Goal: Information Seeking & Learning: Learn about a topic

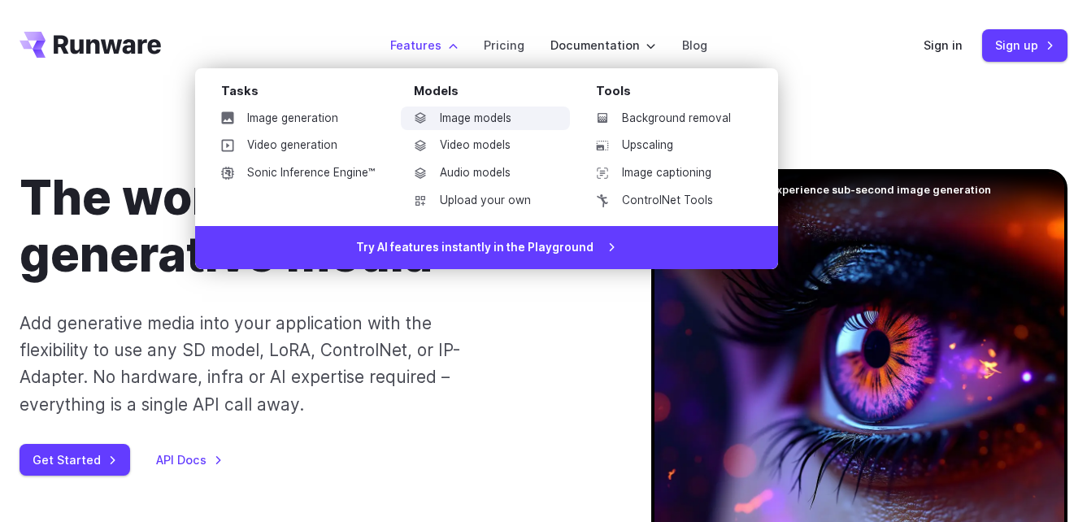
click at [476, 115] on link "Image models" at bounding box center [485, 119] width 169 height 24
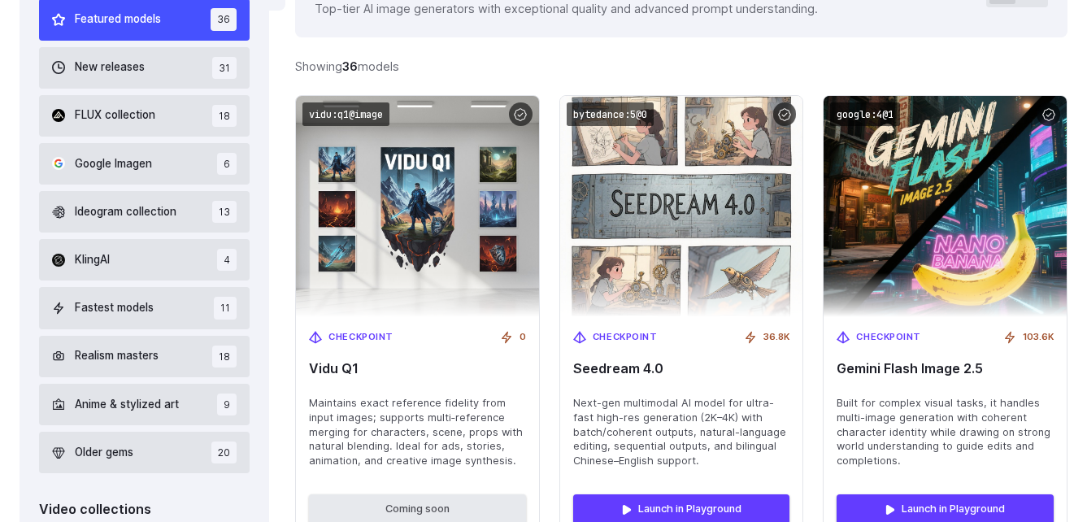
scroll to position [520, 0]
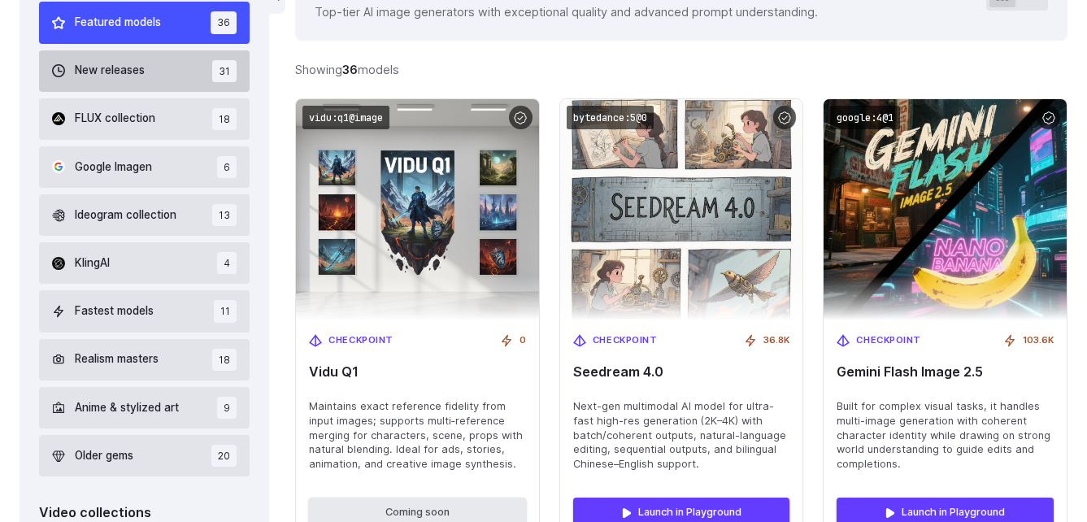
click at [117, 76] on span "New releases" at bounding box center [110, 71] width 70 height 18
